Goal: Information Seeking & Learning: Learn about a topic

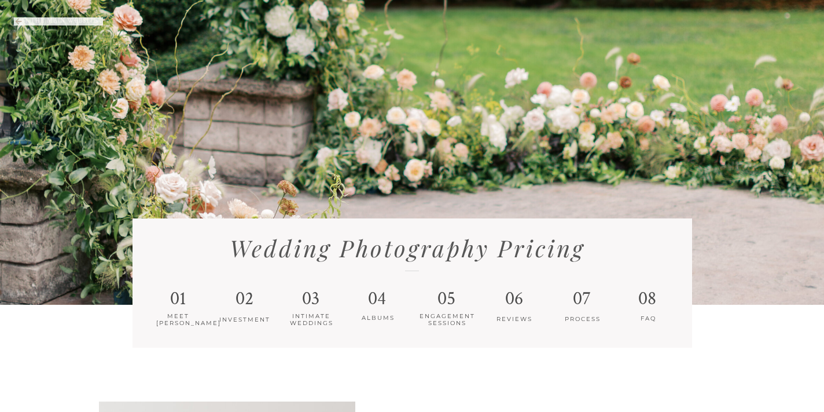
click at [27, 18] on icon "to" at bounding box center [27, 21] width 5 height 8
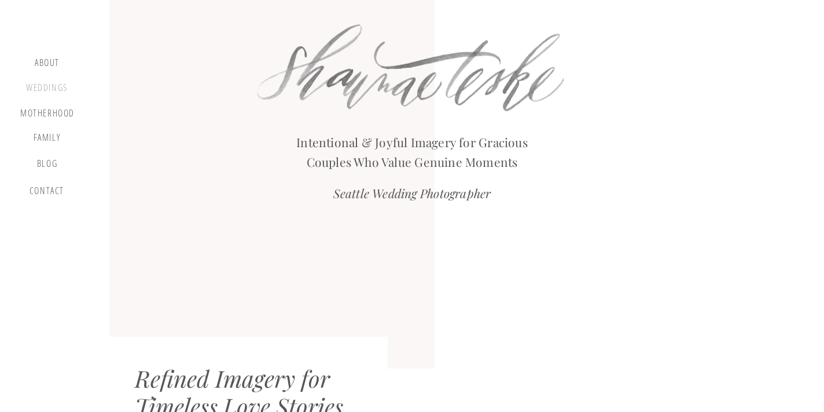
click at [54, 88] on div "Weddings" at bounding box center [47, 89] width 44 height 14
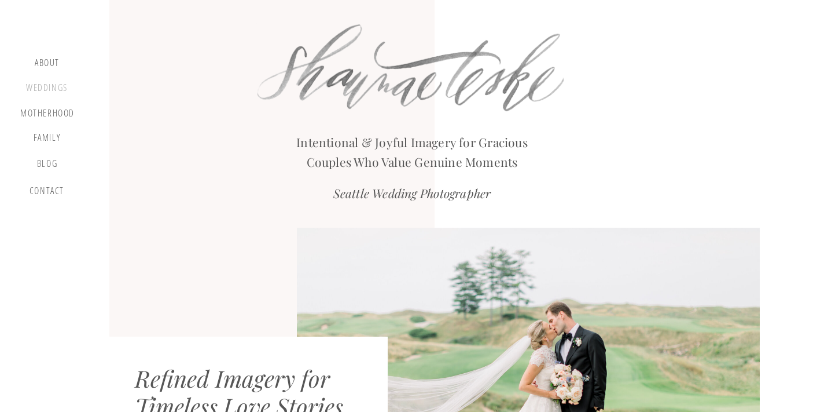
click at [45, 88] on div "Weddings" at bounding box center [47, 89] width 44 height 14
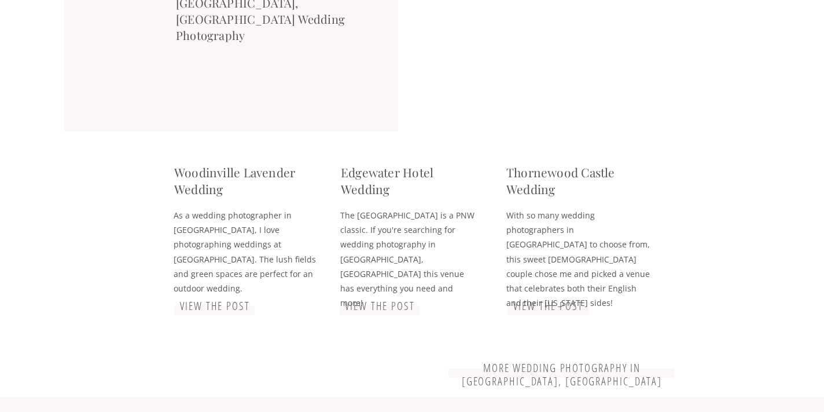
scroll to position [2680, 0]
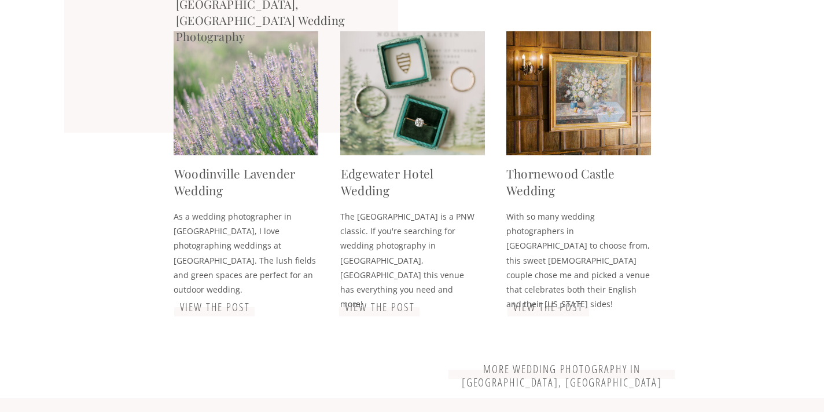
click at [254, 175] on h3 "Woodinville Lavender Wedding" at bounding box center [245, 183] width 142 height 36
click at [254, 105] on div at bounding box center [246, 93] width 145 height 124
click at [234, 306] on h3 "View the Post" at bounding box center [214, 307] width 79 height 14
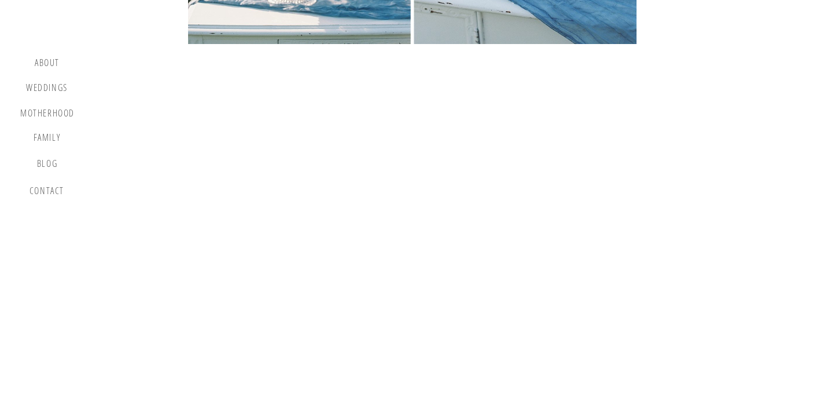
scroll to position [8457, 0]
